Goal: Transaction & Acquisition: Book appointment/travel/reservation

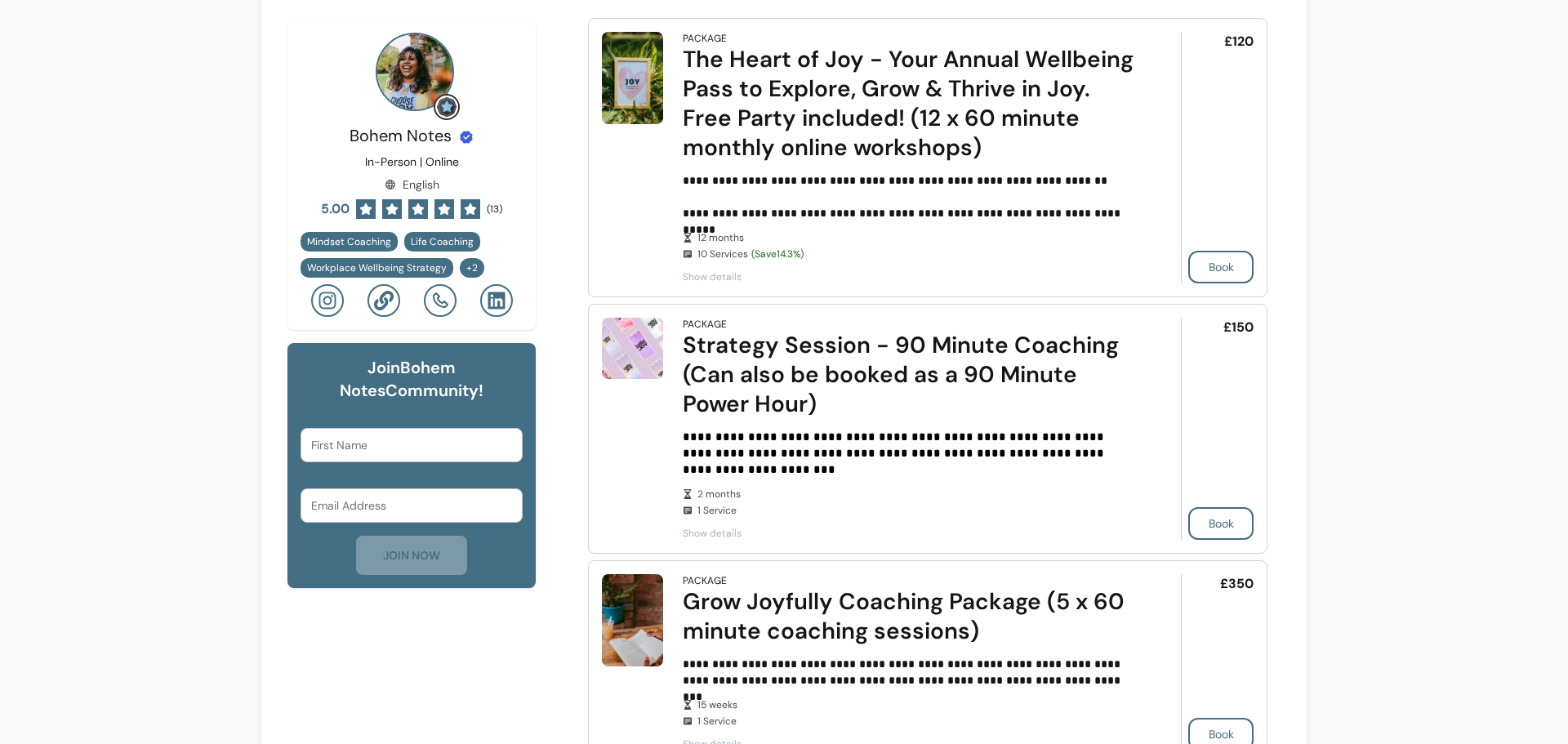
scroll to position [572, 0]
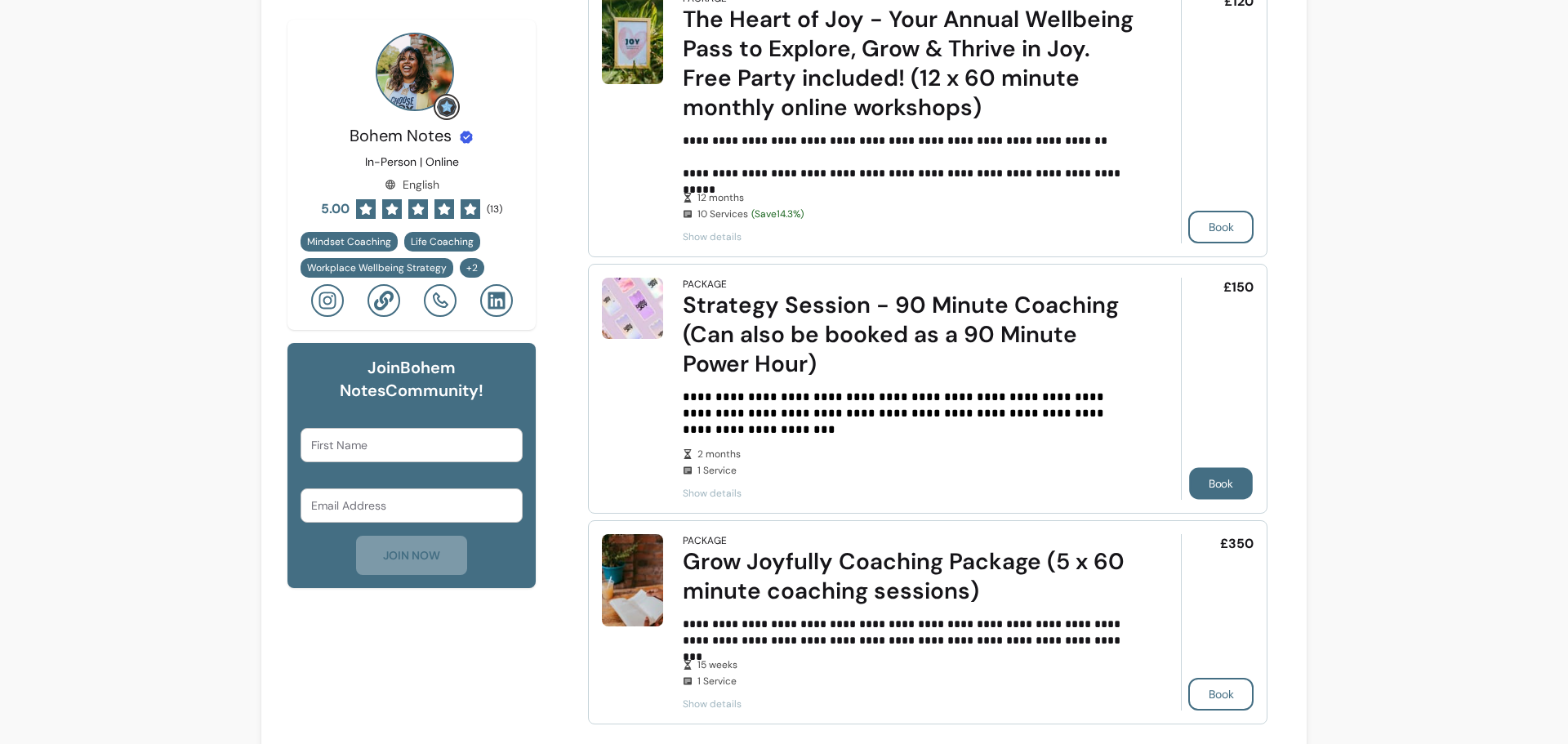
click at [1223, 471] on button "Book" at bounding box center [1221, 483] width 63 height 32
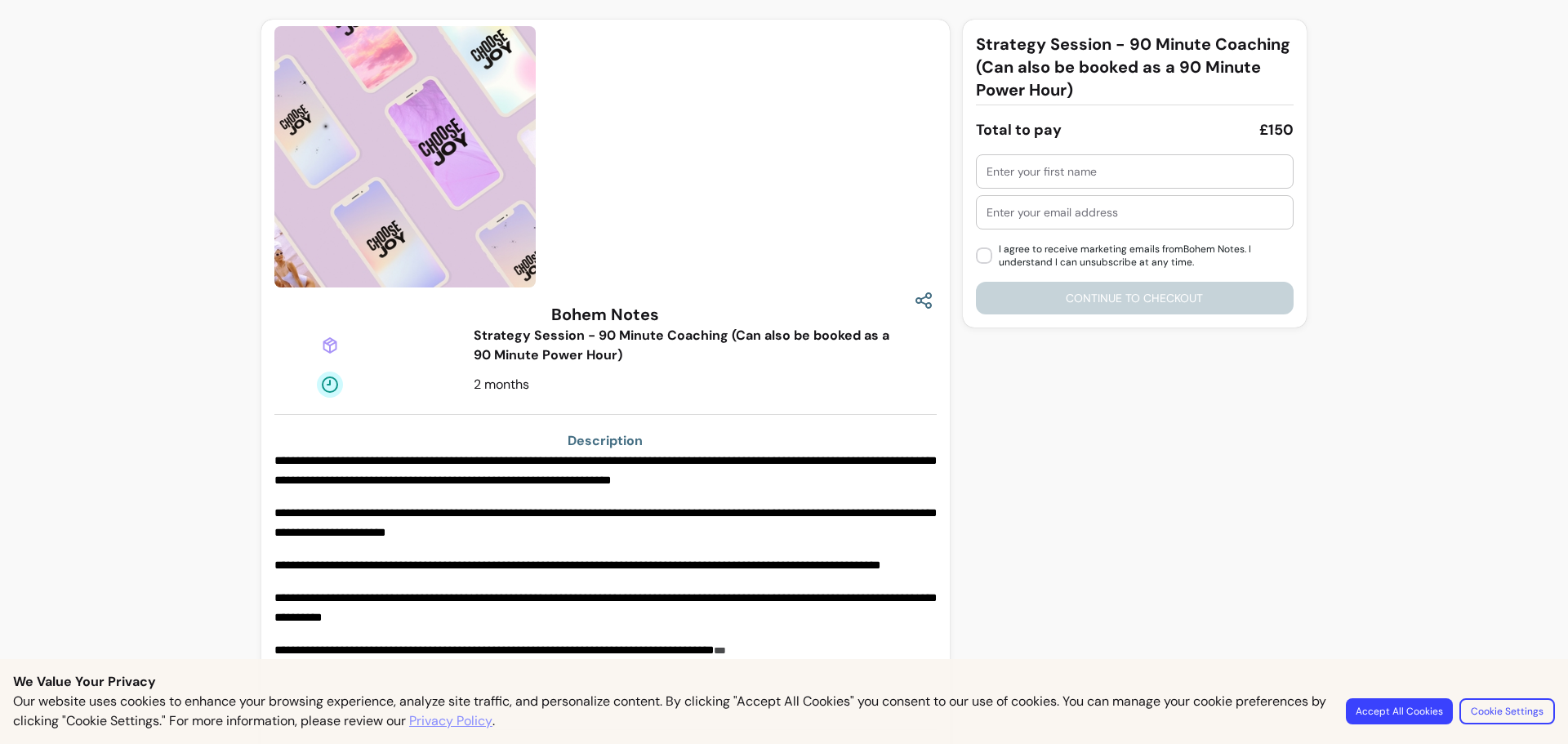
click at [1061, 173] on input "text" at bounding box center [1136, 172] width 297 height 16
type input "Nisha"
type input "v"
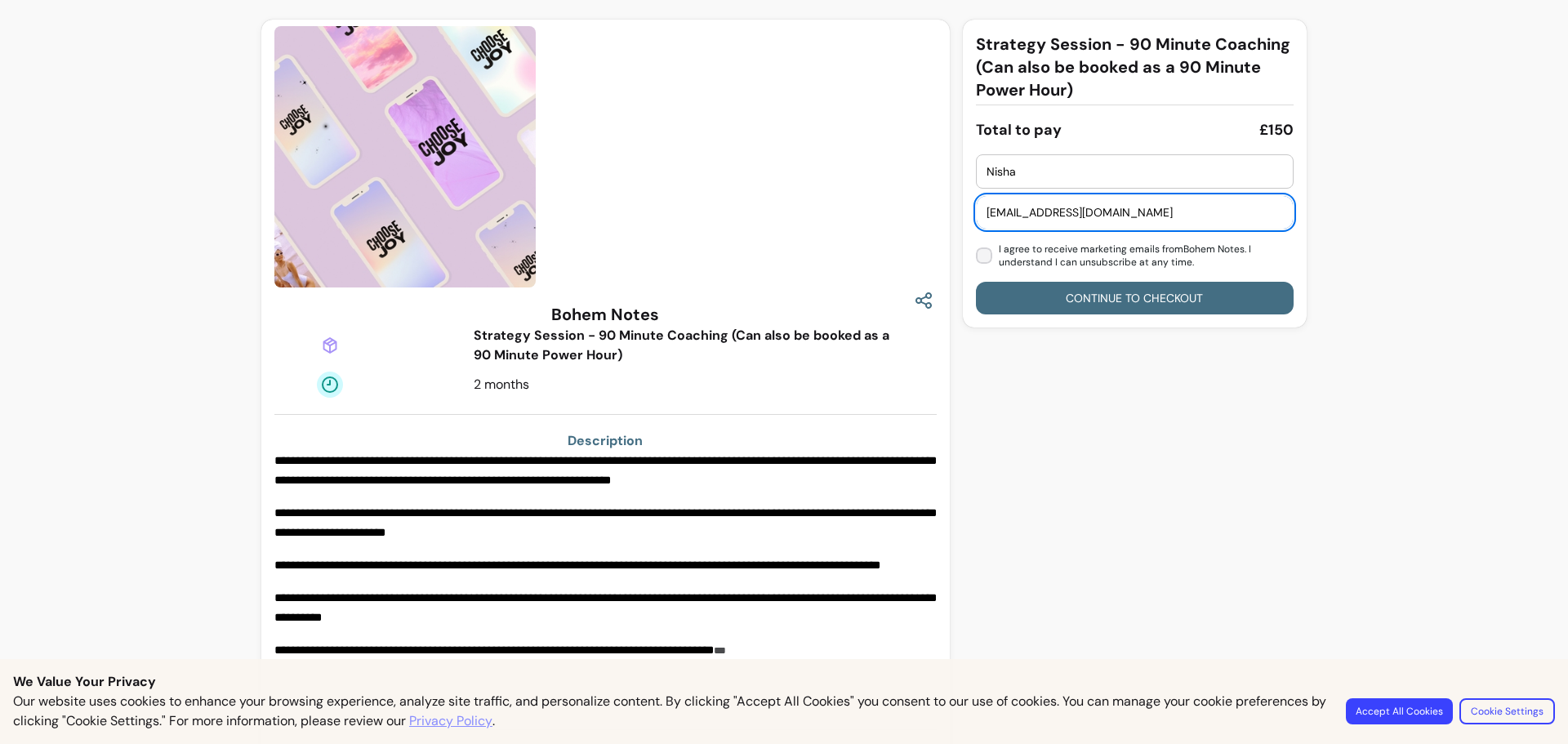
type input "bohemnotes@gmail.com"
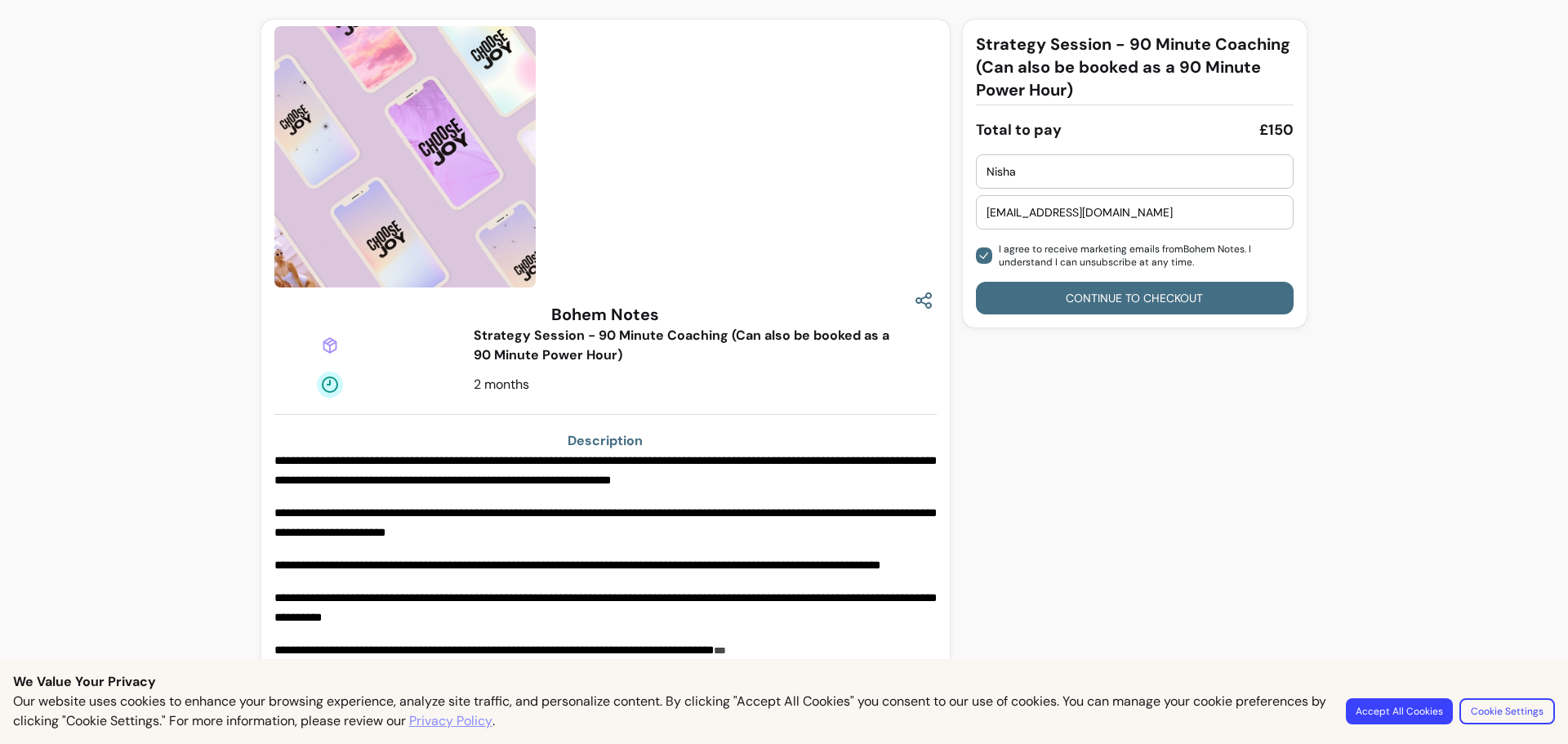
click at [1113, 300] on button "Continue to checkout" at bounding box center [1135, 298] width 318 height 33
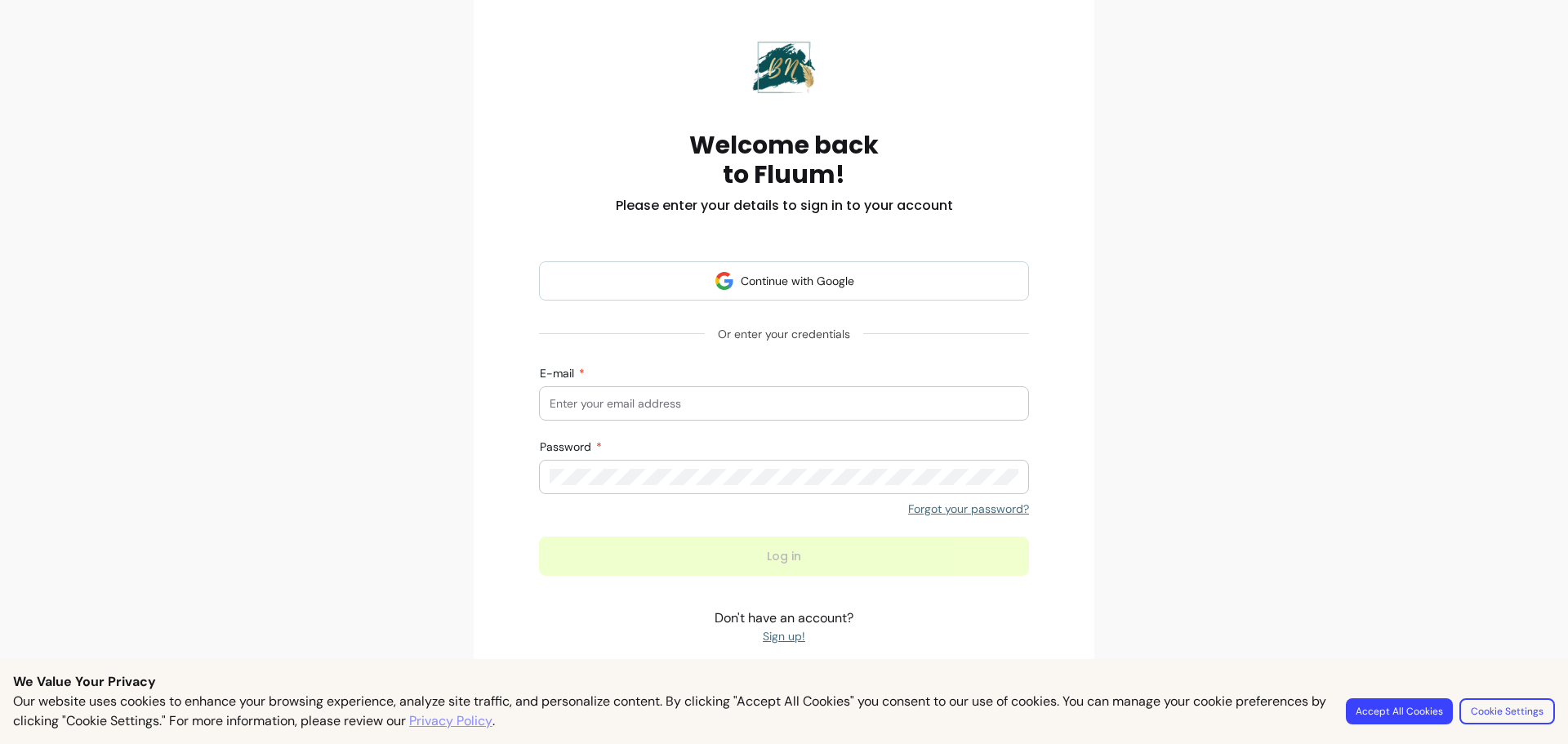
scroll to position [122, 0]
click at [802, 396] on input "E-mail" at bounding box center [784, 402] width 469 height 16
type input "bohemnotes@gmail.com"
click at [721, 486] on div at bounding box center [784, 475] width 469 height 33
click at [920, 510] on link "Forgot your password?" at bounding box center [969, 508] width 121 height 16
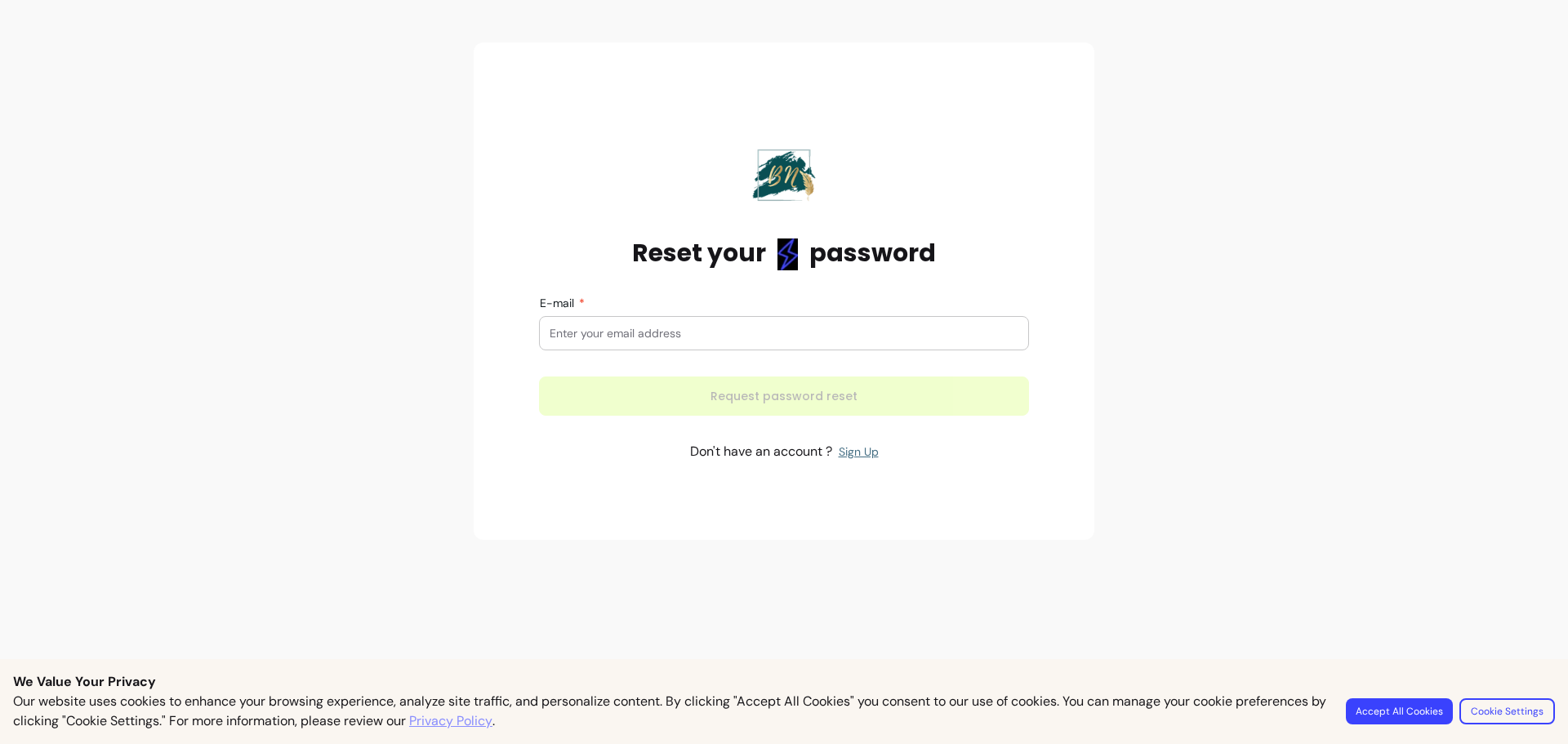
click at [755, 335] on input "E-mail" at bounding box center [784, 333] width 469 height 16
type input "bohemnotes@gmail.com"
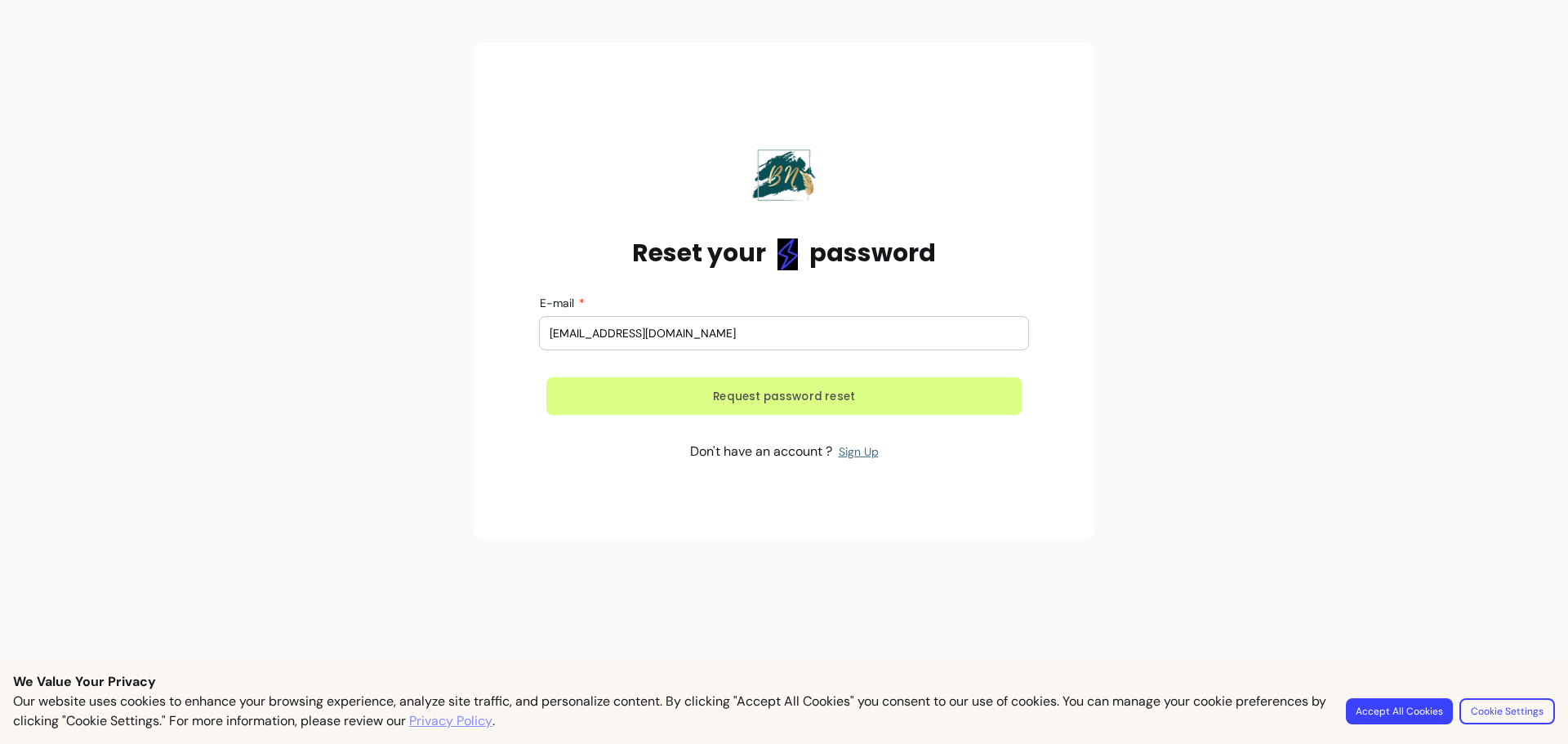
click at [736, 391] on button "Request password reset" at bounding box center [784, 396] width 475 height 38
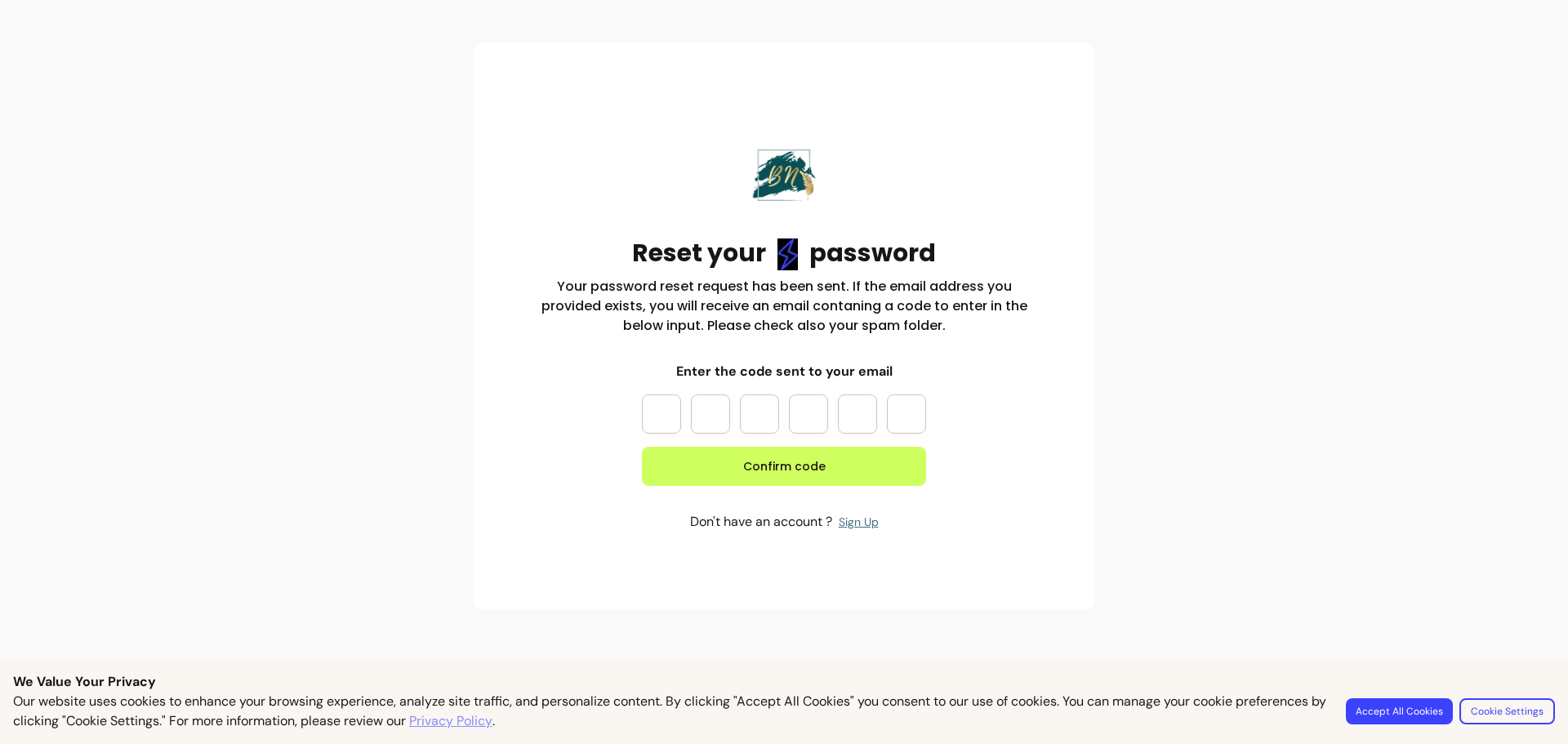
click at [670, 417] on input "Please enter OTP character 1" at bounding box center [661, 414] width 39 height 39
type input "*"
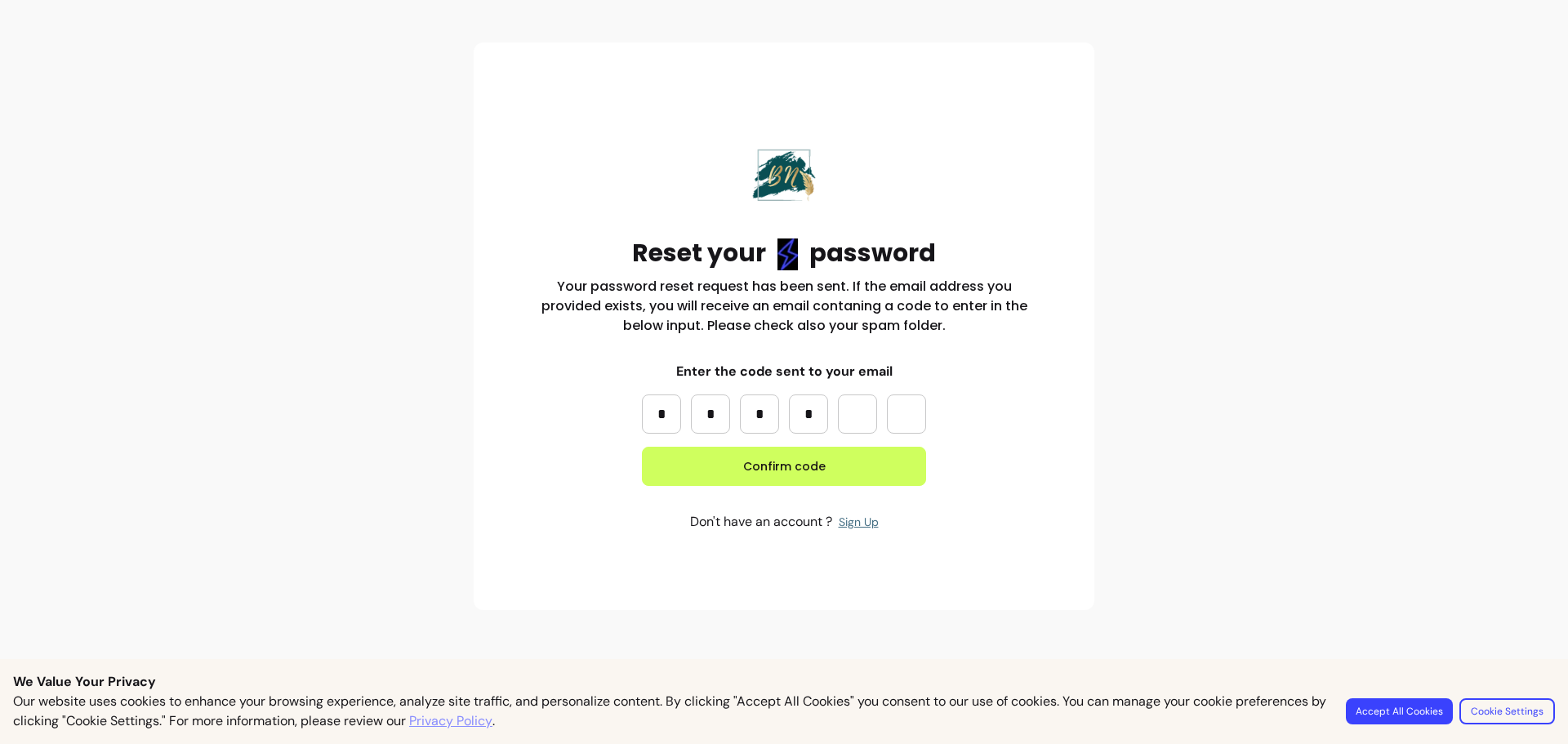
type input "*"
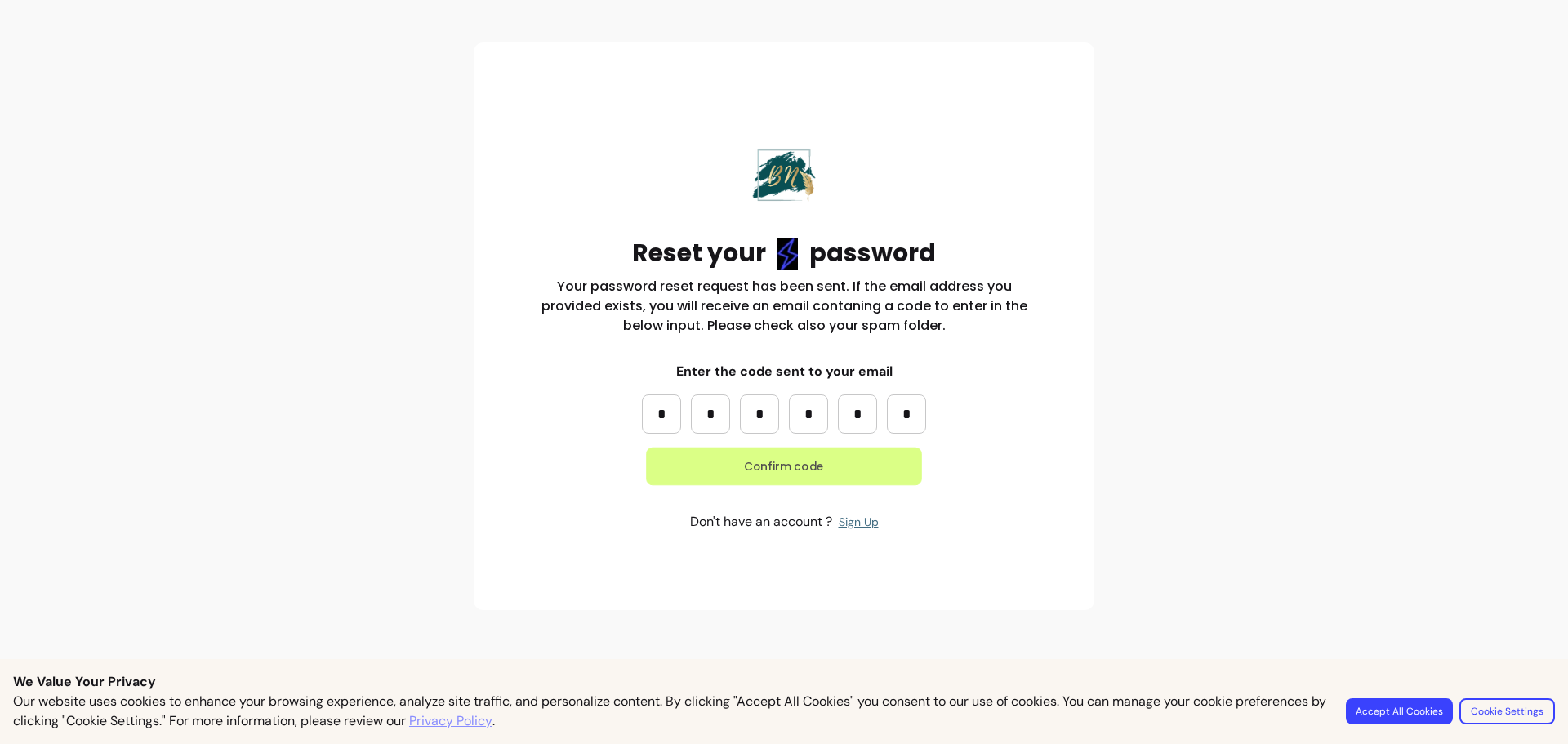
click at [849, 467] on button "Confirm code" at bounding box center [784, 467] width 276 height 38
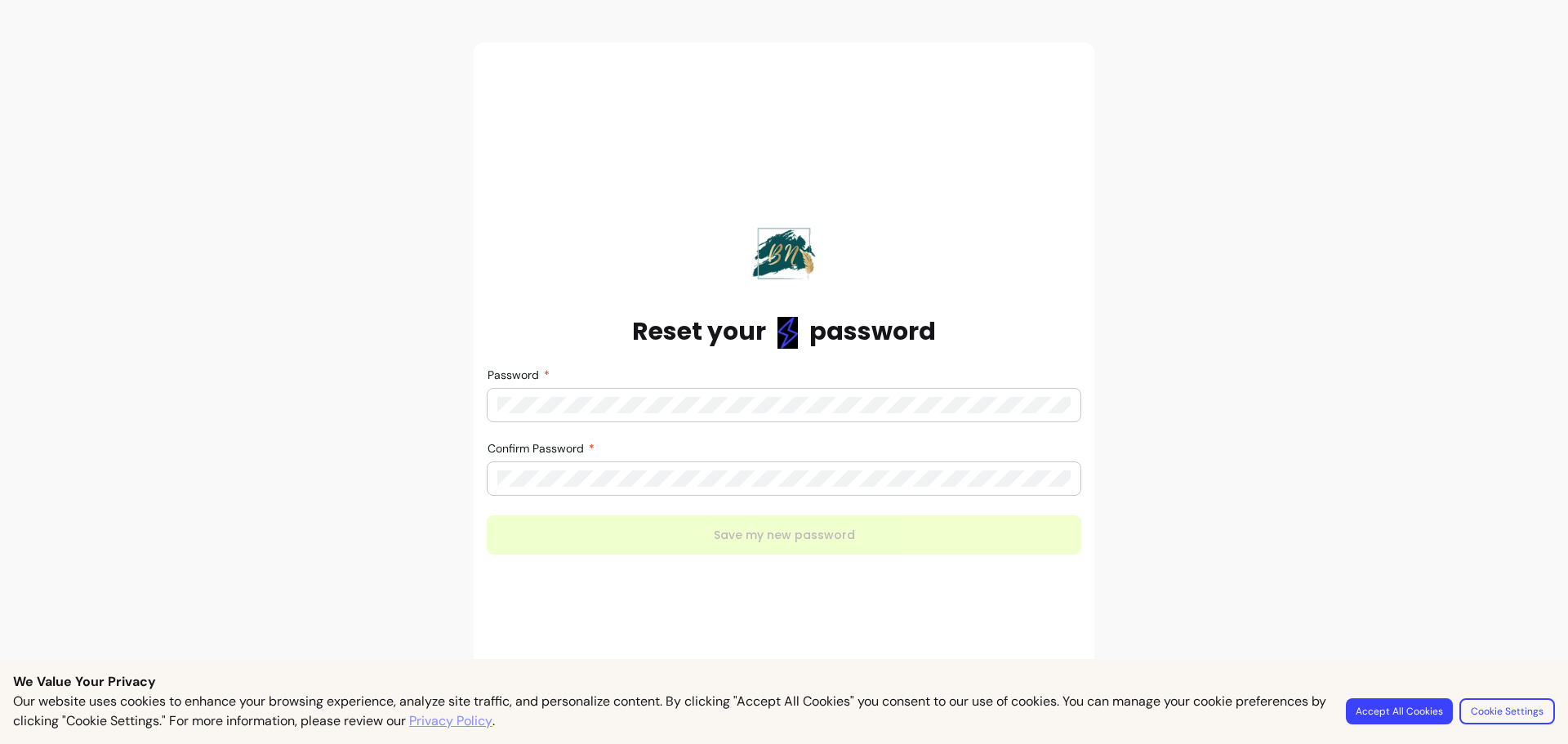
click at [837, 593] on section "Reset your password Password Confirm Password Save my new password" at bounding box center [784, 377] width 594 height 512
click at [678, 467] on div at bounding box center [784, 479] width 574 height 33
click at [742, 530] on form "Password Confirm Password Save my new password" at bounding box center [784, 462] width 594 height 186
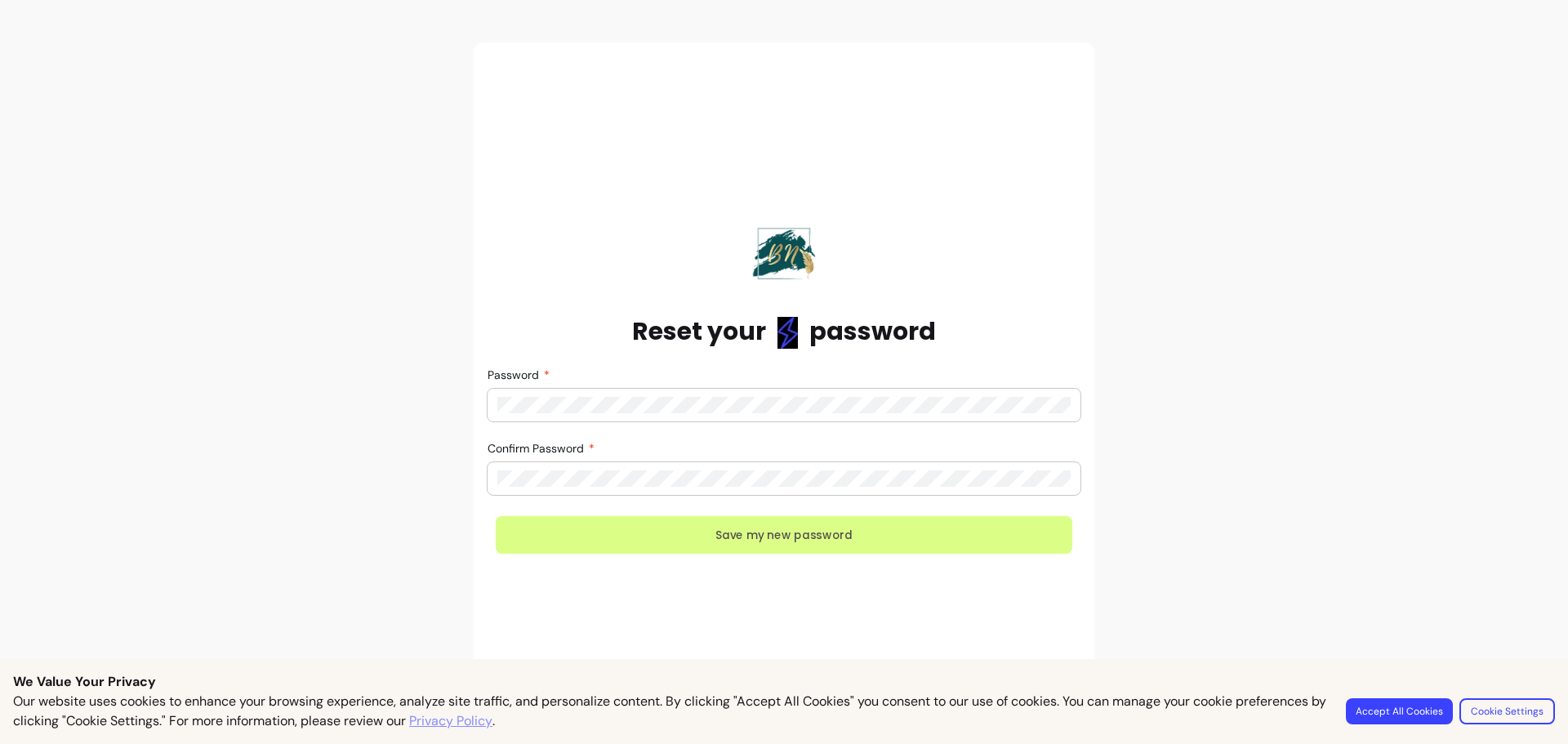
click at [765, 541] on button "Save my new password" at bounding box center [784, 536] width 576 height 38
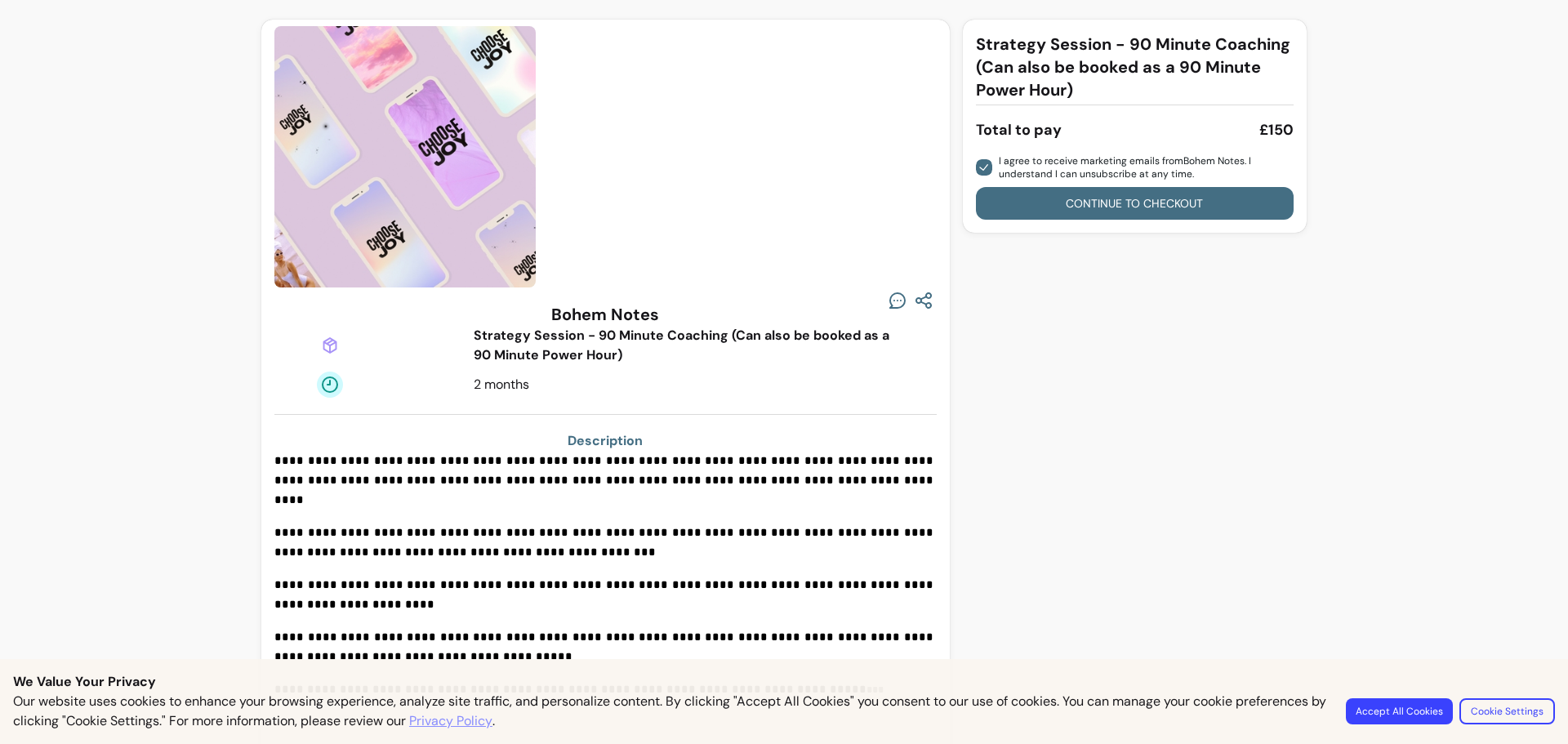
click at [1098, 209] on button "Continue to checkout" at bounding box center [1135, 204] width 318 height 33
